Goal: Task Accomplishment & Management: Use online tool/utility

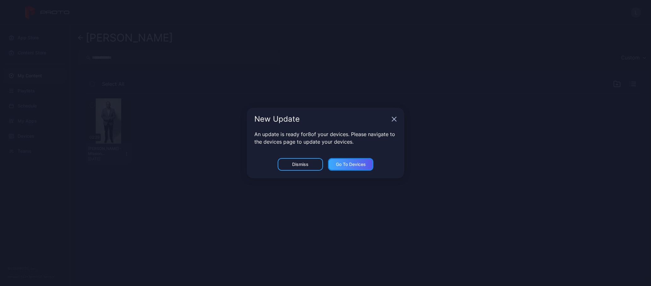
click at [341, 162] on div "Go to devices" at bounding box center [351, 164] width 30 height 5
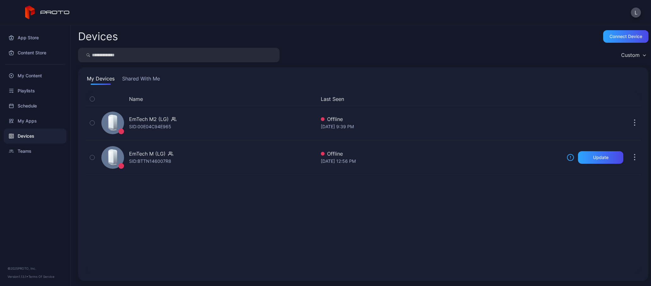
click at [145, 79] on button "Shared With Me" at bounding box center [141, 80] width 40 height 10
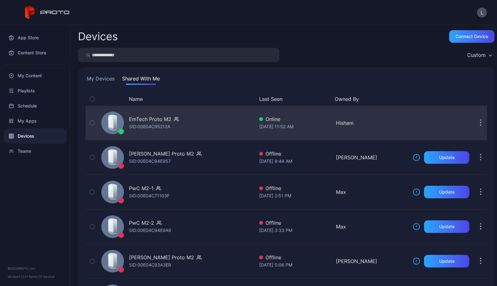
click at [475, 122] on button "button" at bounding box center [481, 123] width 13 height 13
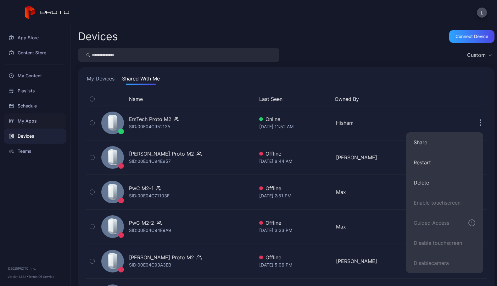
click at [26, 122] on div "My Apps" at bounding box center [35, 121] width 63 height 15
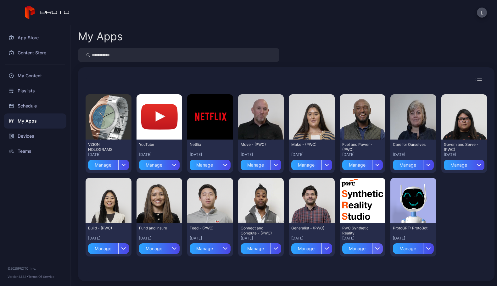
click at [383, 248] on div "button" at bounding box center [377, 249] width 11 height 11
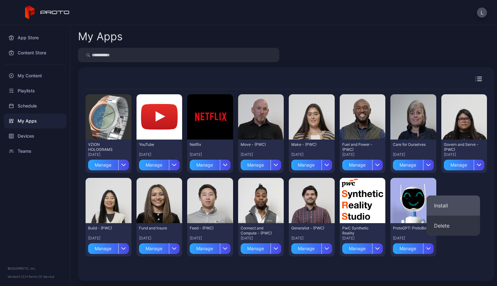
click at [450, 209] on button "Install" at bounding box center [454, 206] width 54 height 20
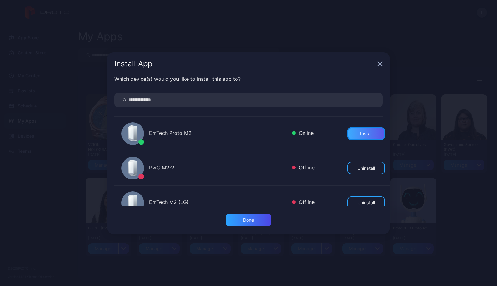
click at [352, 131] on div "Install" at bounding box center [367, 133] width 38 height 13
click at [247, 220] on div "Done" at bounding box center [248, 220] width 11 height 5
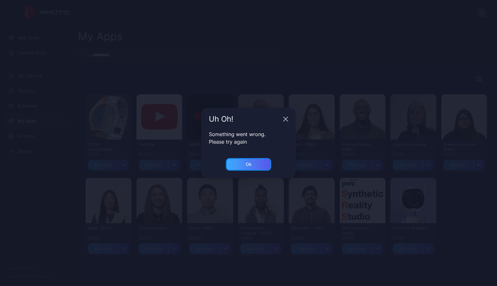
click at [246, 163] on div "Ok" at bounding box center [249, 164] width 6 height 5
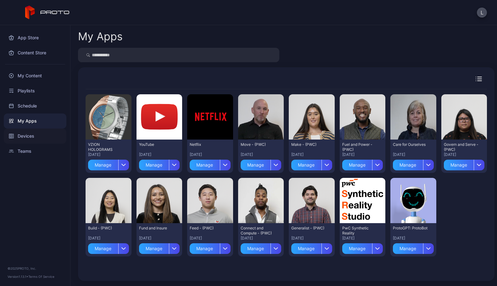
click at [28, 134] on div "Devices" at bounding box center [35, 136] width 63 height 15
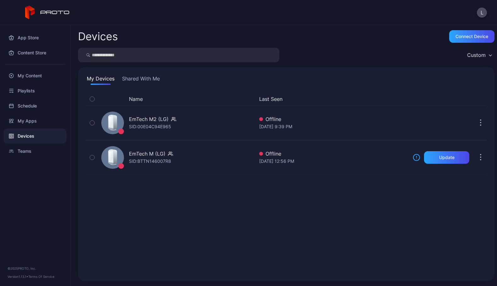
click at [143, 82] on button "Shared With Me" at bounding box center [141, 80] width 40 height 10
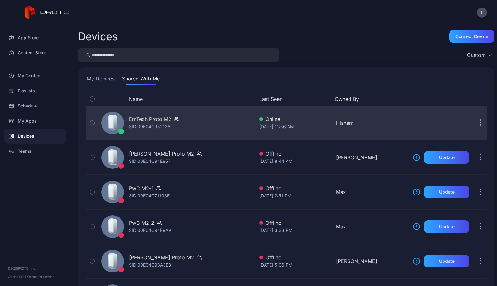
click at [196, 131] on div "EmTech Proto M2 SID: 00E04C95212A" at bounding box center [177, 122] width 156 height 31
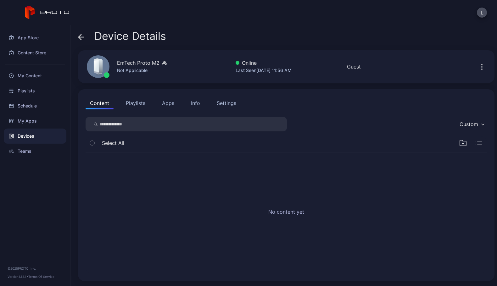
click at [171, 106] on button "Apps" at bounding box center [168, 103] width 21 height 13
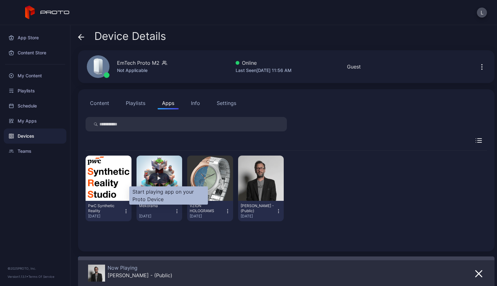
click at [169, 182] on div "button" at bounding box center [159, 178] width 20 height 10
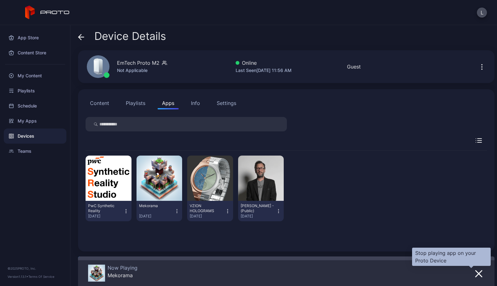
click at [476, 276] on icon "button" at bounding box center [479, 274] width 6 height 6
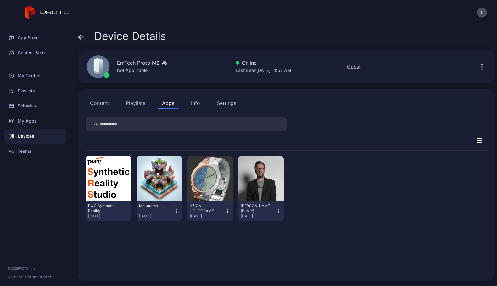
click at [159, 208] on div "Mekorama" at bounding box center [156, 206] width 35 height 5
